Goal: Go to known website: Access a specific website the user already knows

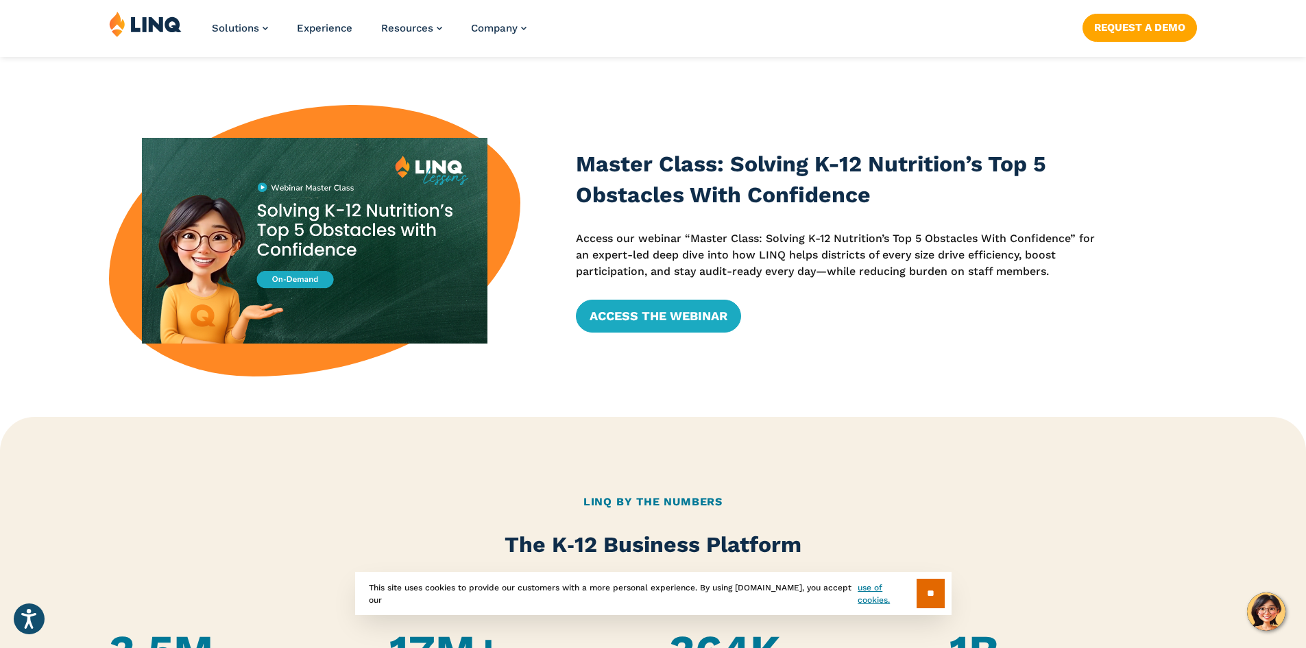
scroll to position [549, 0]
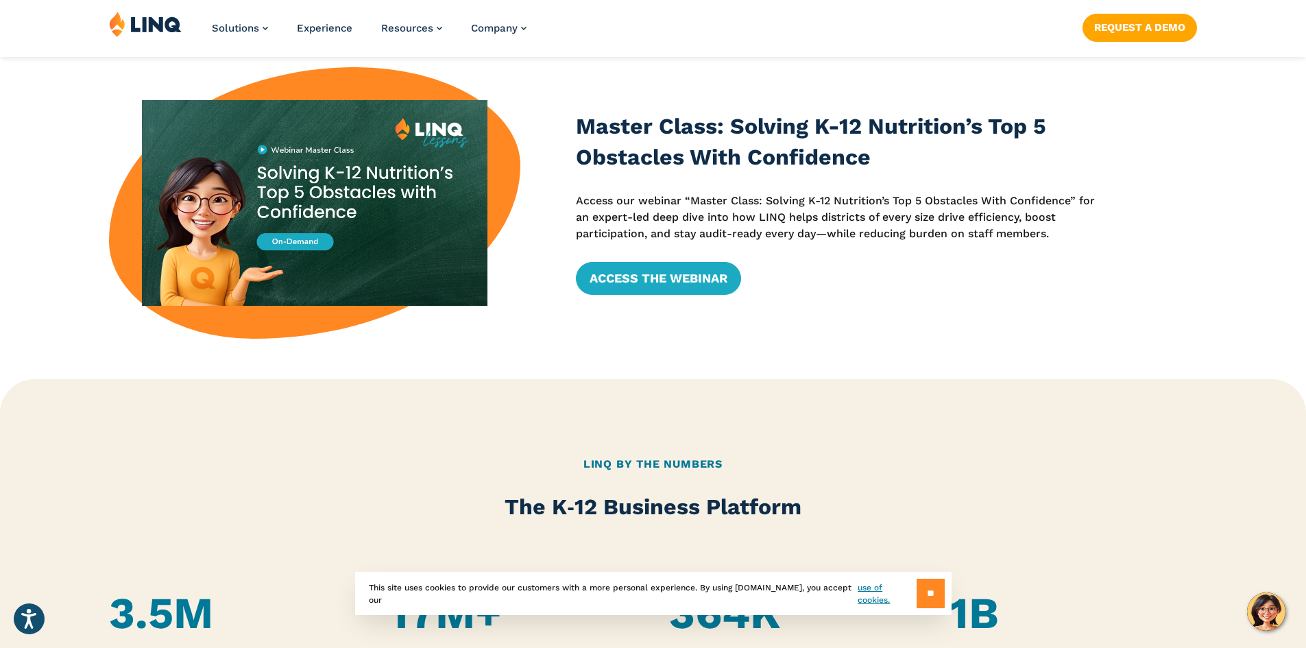
click at [935, 592] on input "**" at bounding box center [931, 593] width 28 height 29
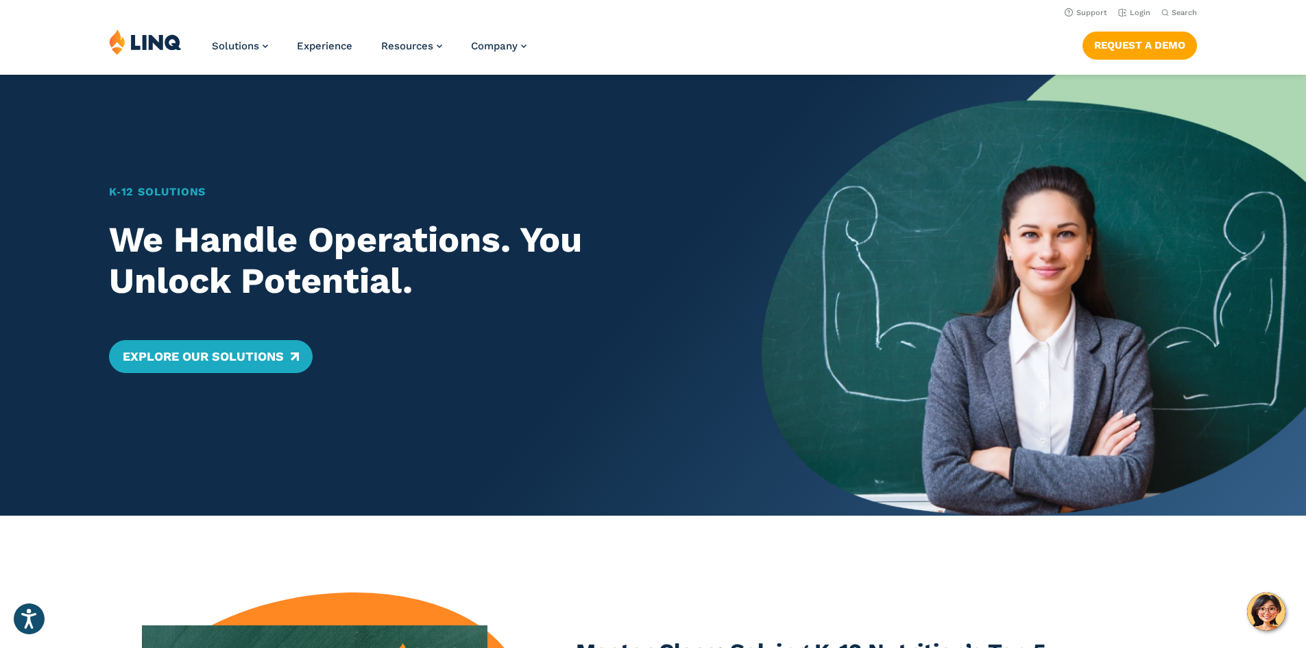
scroll to position [0, 0]
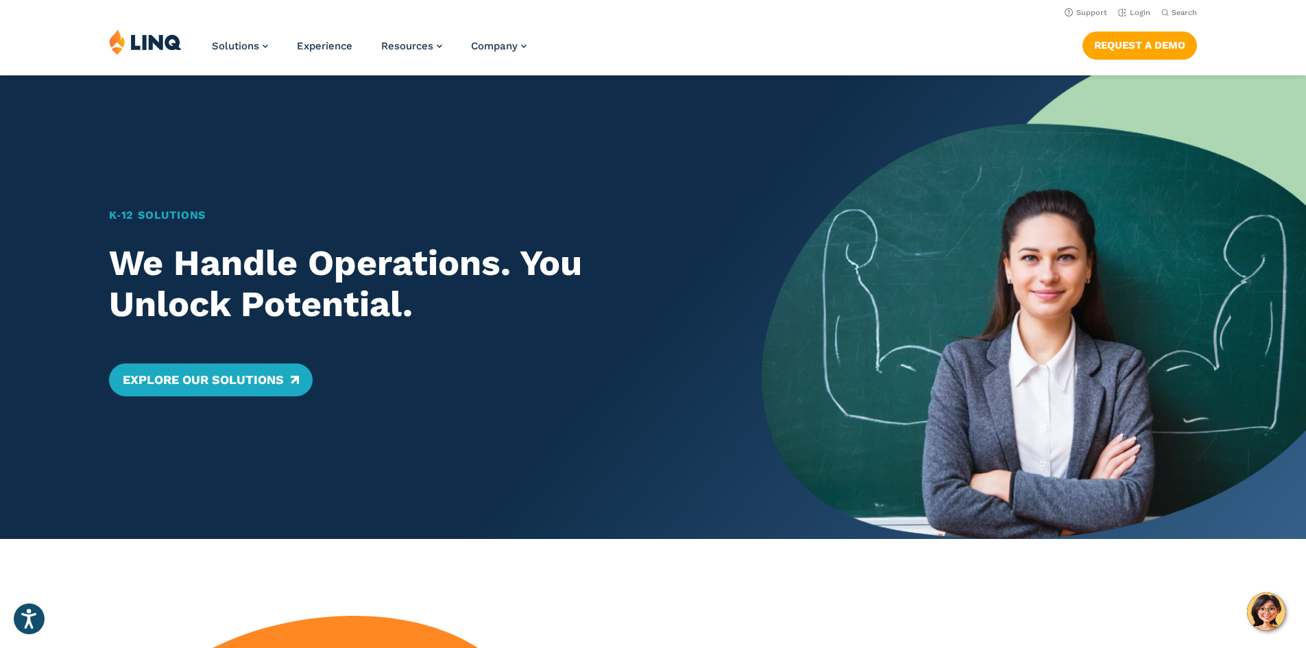
click at [147, 41] on img at bounding box center [145, 42] width 73 height 26
click at [1133, 12] on link "Login" at bounding box center [1134, 12] width 32 height 9
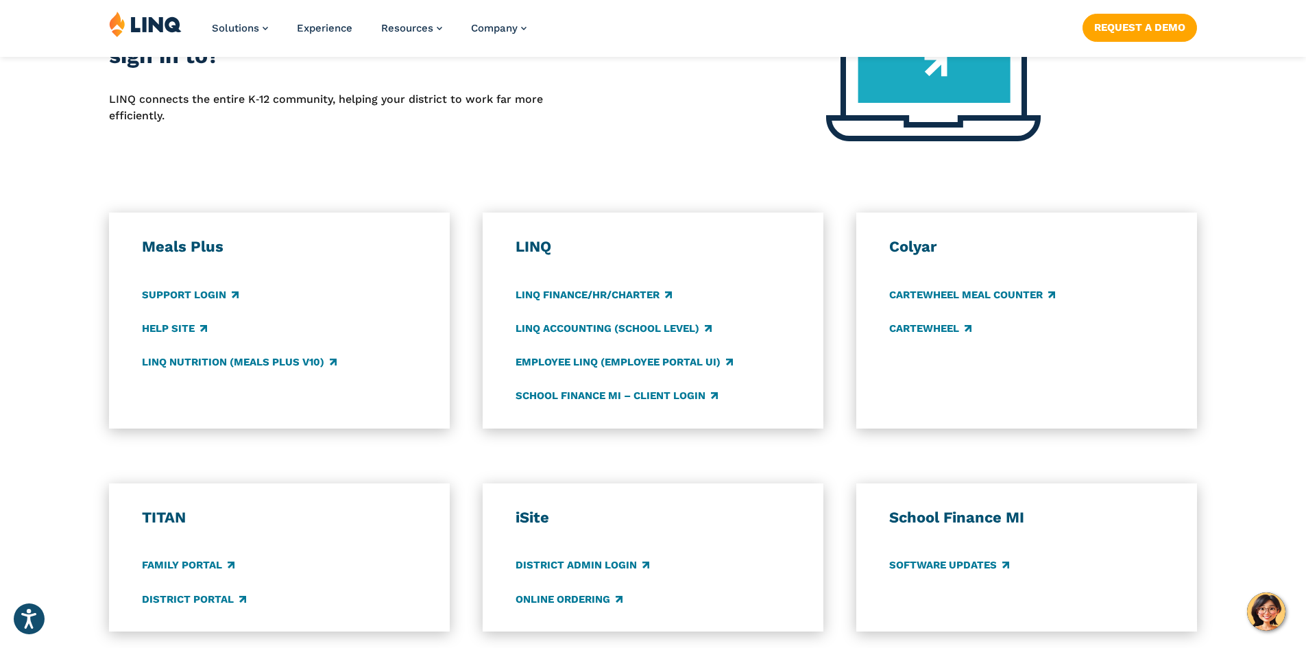
scroll to position [686, 0]
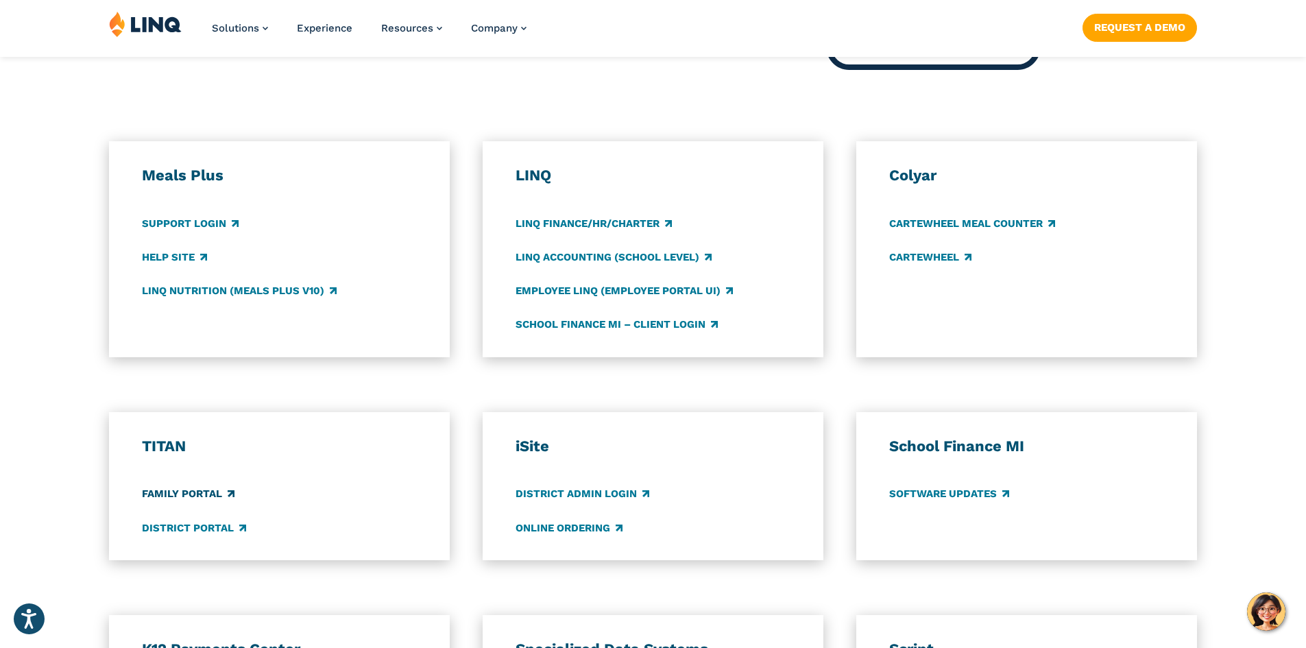
click at [197, 488] on link "Family Portal" at bounding box center [188, 494] width 93 height 15
